Goal: Task Accomplishment & Management: Use online tool/utility

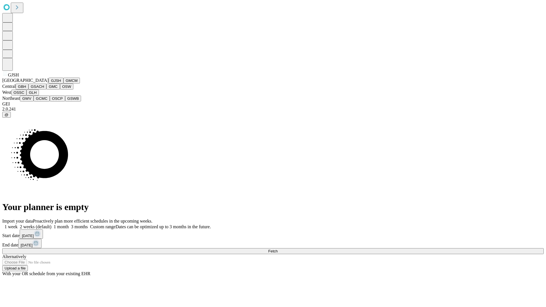
click at [49, 84] on button "GJSH" at bounding box center [56, 81] width 15 height 6
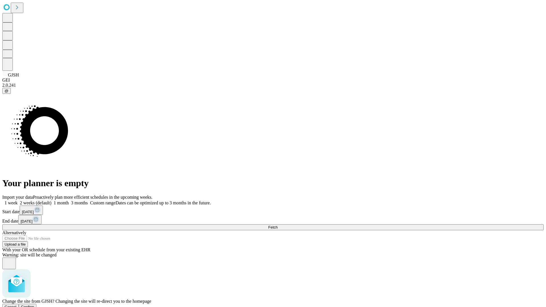
click at [34, 305] on span "Confirm" at bounding box center [27, 307] width 13 height 4
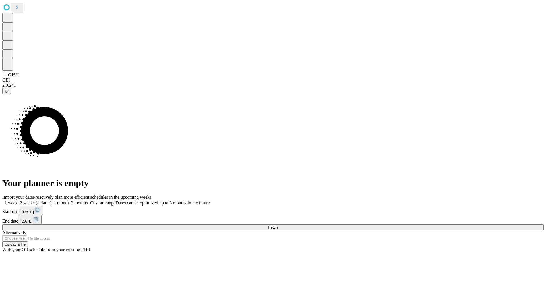
click at [69, 201] on label "1 month" at bounding box center [60, 203] width 17 height 5
click at [278, 225] on span "Fetch" at bounding box center [272, 227] width 9 height 4
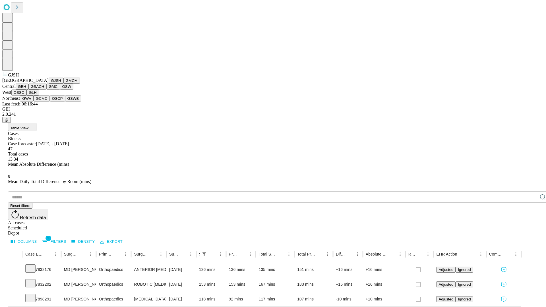
click at [63, 84] on button "GMCM" at bounding box center [71, 81] width 17 height 6
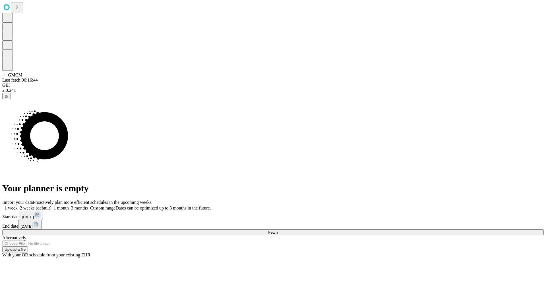
click at [69, 206] on label "1 month" at bounding box center [60, 208] width 17 height 5
click at [278, 231] on span "Fetch" at bounding box center [272, 233] width 9 height 4
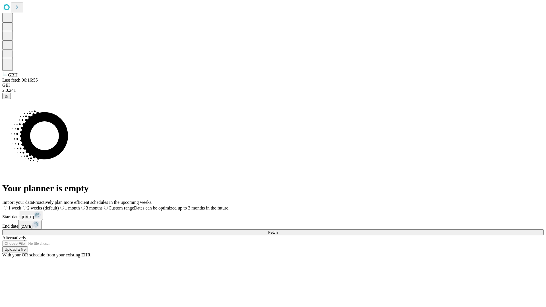
click at [278, 231] on span "Fetch" at bounding box center [272, 233] width 9 height 4
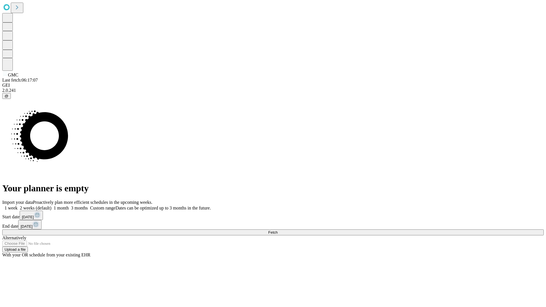
click at [69, 206] on label "1 month" at bounding box center [60, 208] width 17 height 5
click at [278, 231] on span "Fetch" at bounding box center [272, 233] width 9 height 4
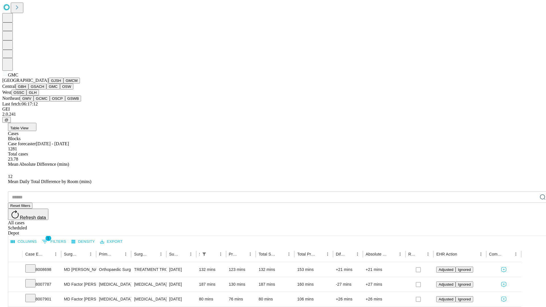
click at [60, 90] on button "OSW" at bounding box center [67, 87] width 14 height 6
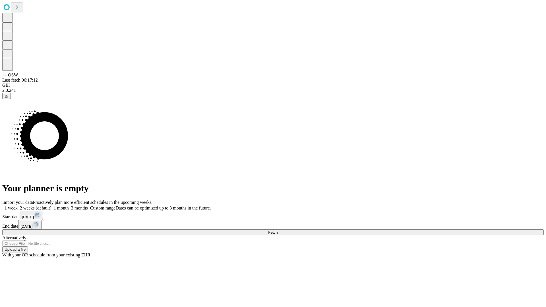
click at [69, 206] on label "1 month" at bounding box center [60, 208] width 17 height 5
click at [278, 231] on span "Fetch" at bounding box center [272, 233] width 9 height 4
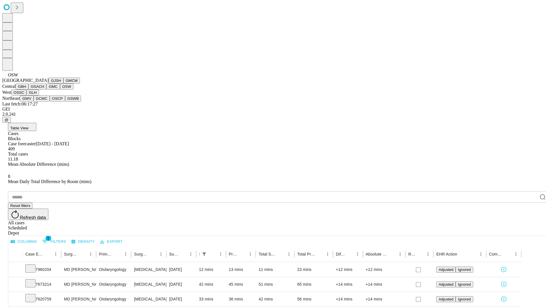
click at [27, 96] on button "OSSC" at bounding box center [18, 93] width 15 height 6
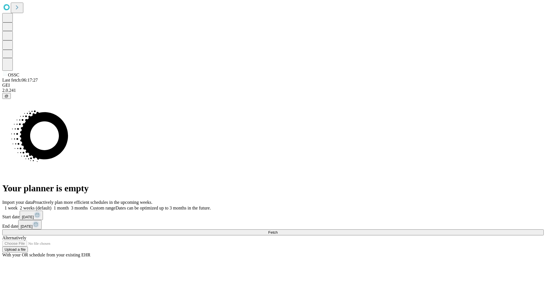
click at [69, 206] on label "1 month" at bounding box center [60, 208] width 17 height 5
click at [278, 231] on span "Fetch" at bounding box center [272, 233] width 9 height 4
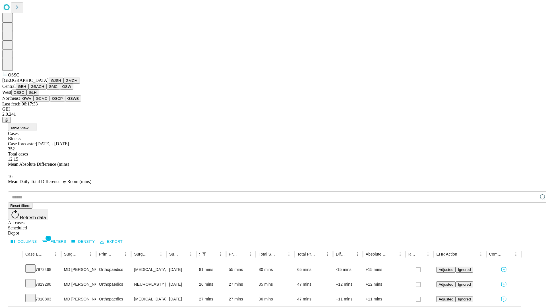
click at [39, 96] on button "GLH" at bounding box center [32, 93] width 12 height 6
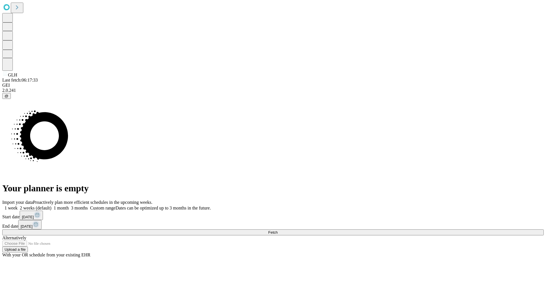
click at [69, 206] on label "1 month" at bounding box center [60, 208] width 17 height 5
click at [278, 231] on span "Fetch" at bounding box center [272, 233] width 9 height 4
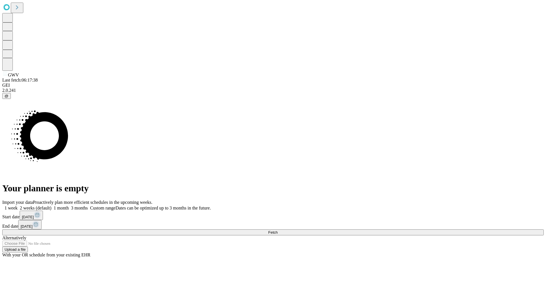
click at [69, 206] on label "1 month" at bounding box center [60, 208] width 17 height 5
click at [278, 231] on span "Fetch" at bounding box center [272, 233] width 9 height 4
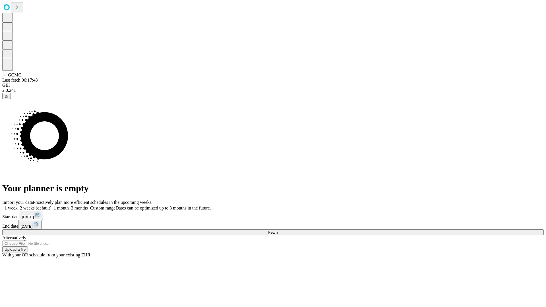
click at [69, 206] on label "1 month" at bounding box center [60, 208] width 17 height 5
click at [278, 231] on span "Fetch" at bounding box center [272, 233] width 9 height 4
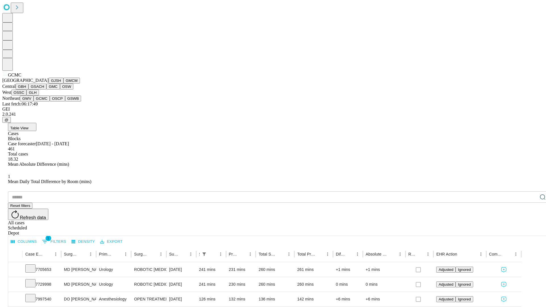
click at [50, 102] on button "OSCP" at bounding box center [57, 99] width 15 height 6
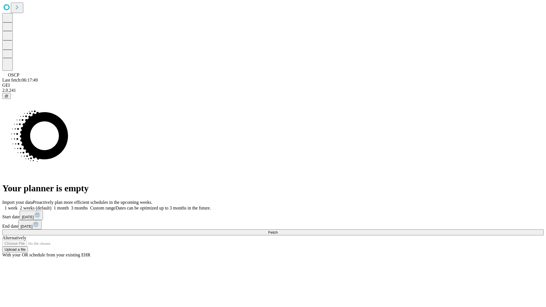
click at [69, 206] on label "1 month" at bounding box center [60, 208] width 17 height 5
click at [278, 231] on span "Fetch" at bounding box center [272, 233] width 9 height 4
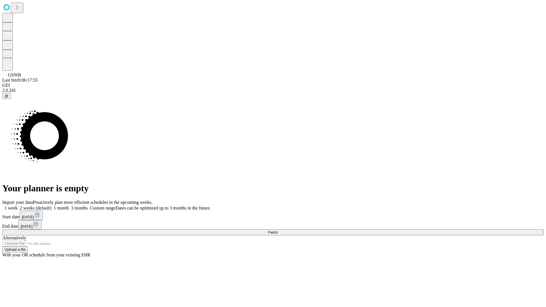
click at [69, 206] on label "1 month" at bounding box center [60, 208] width 17 height 5
click at [278, 231] on span "Fetch" at bounding box center [272, 233] width 9 height 4
